Goal: Information Seeking & Learning: Learn about a topic

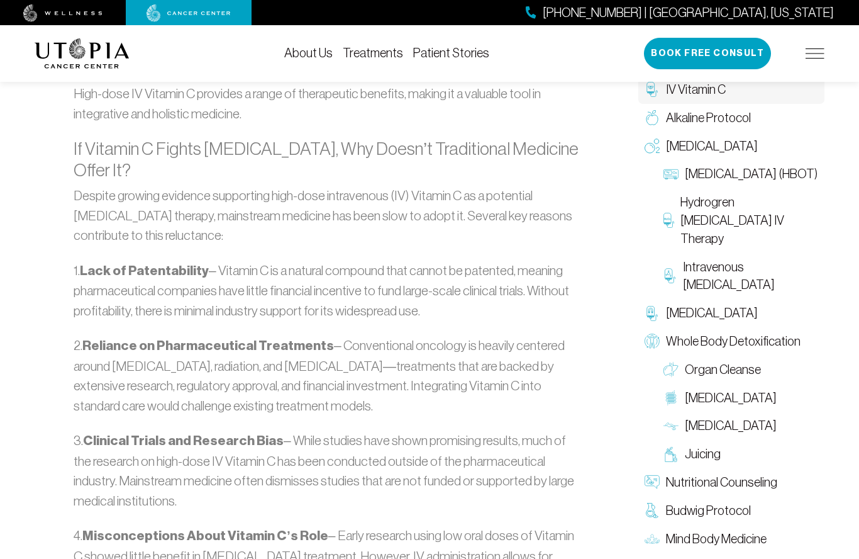
scroll to position [1535, 0]
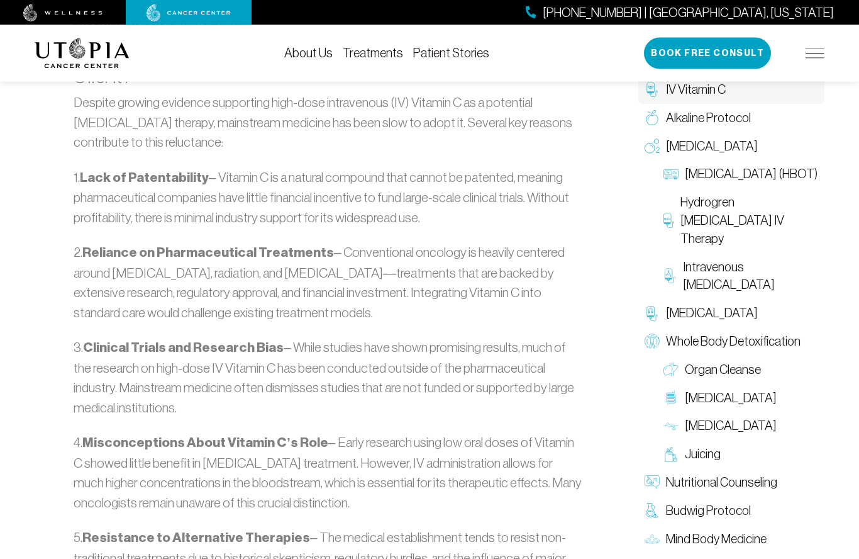
scroll to position [1623, 0]
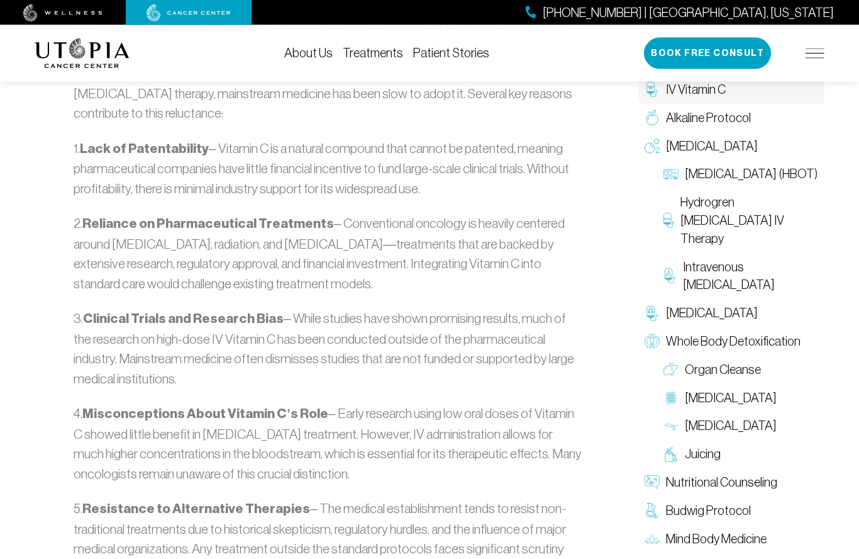
scroll to position [1652, 0]
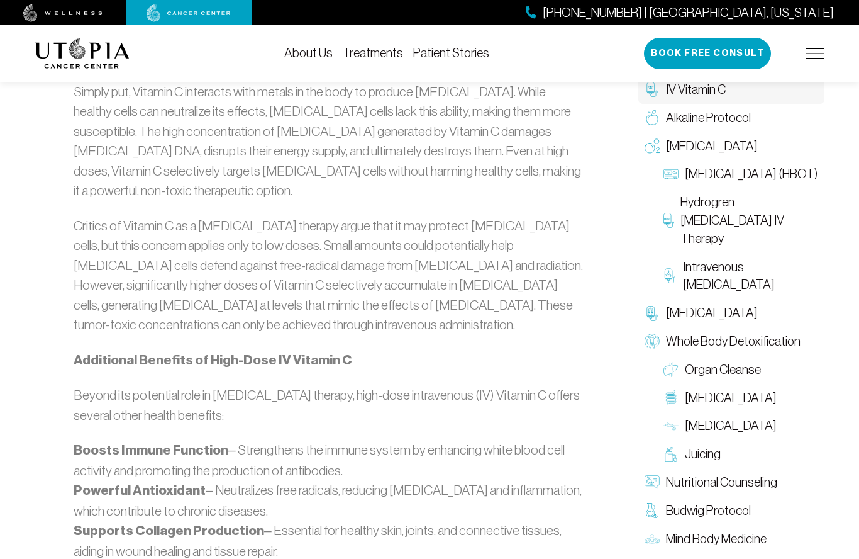
scroll to position [852, 0]
click at [430, 350] on p "Additional Benefits of High-Dose IV Vitamin C" at bounding box center [329, 360] width 511 height 21
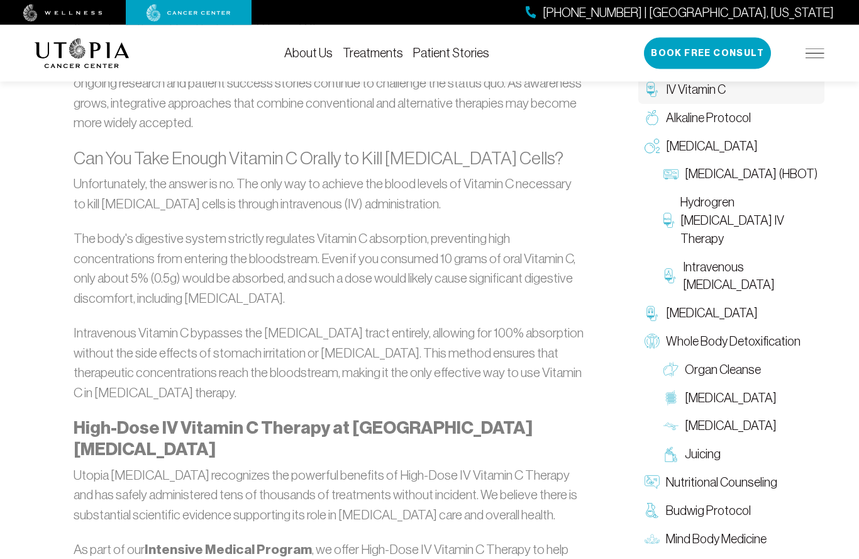
scroll to position [2269, 0]
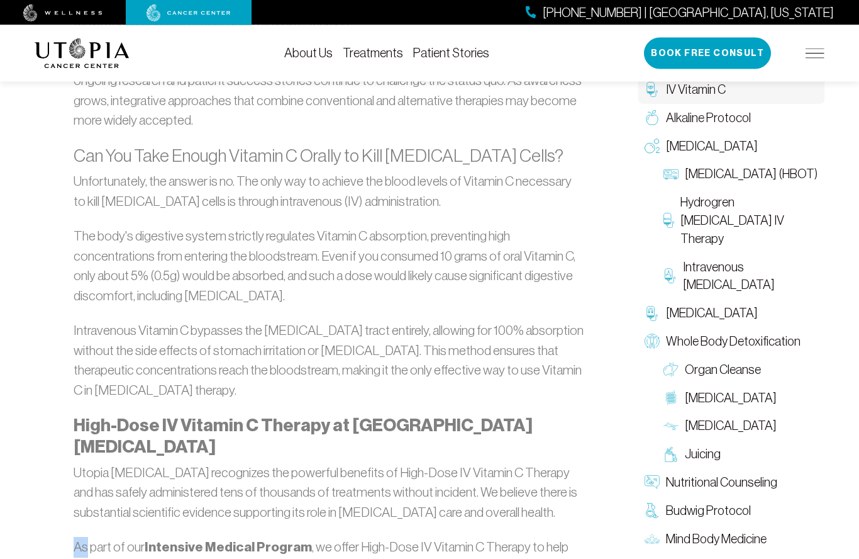
click at [30, 515] on div "IV Vitamin C Vitamin C interacts with metals in the body to produce hydrogen pe…" at bounding box center [329, 108] width 604 height 4643
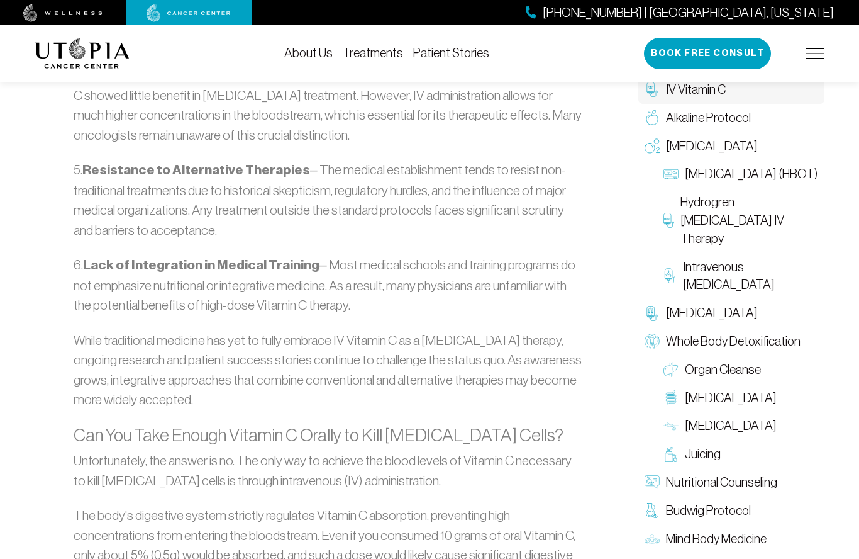
scroll to position [1990, 0]
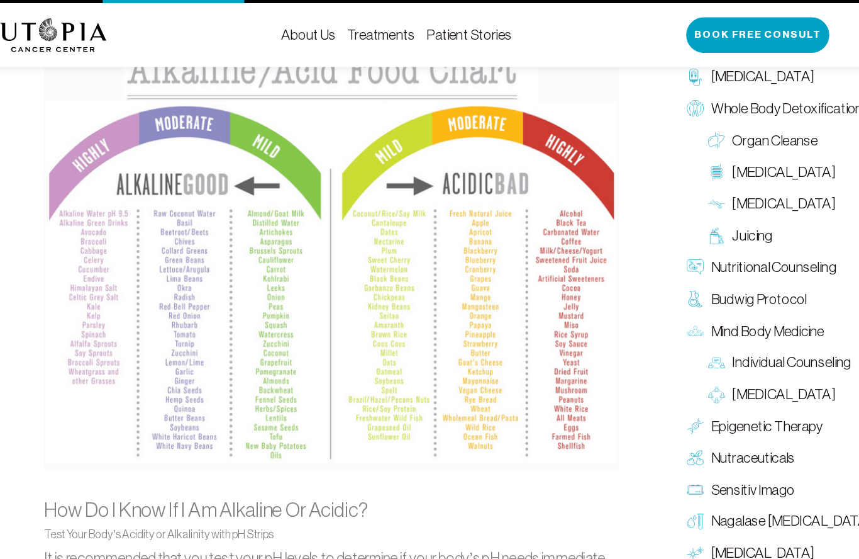
scroll to position [1229, 0]
